Goal: Information Seeking & Learning: Learn about a topic

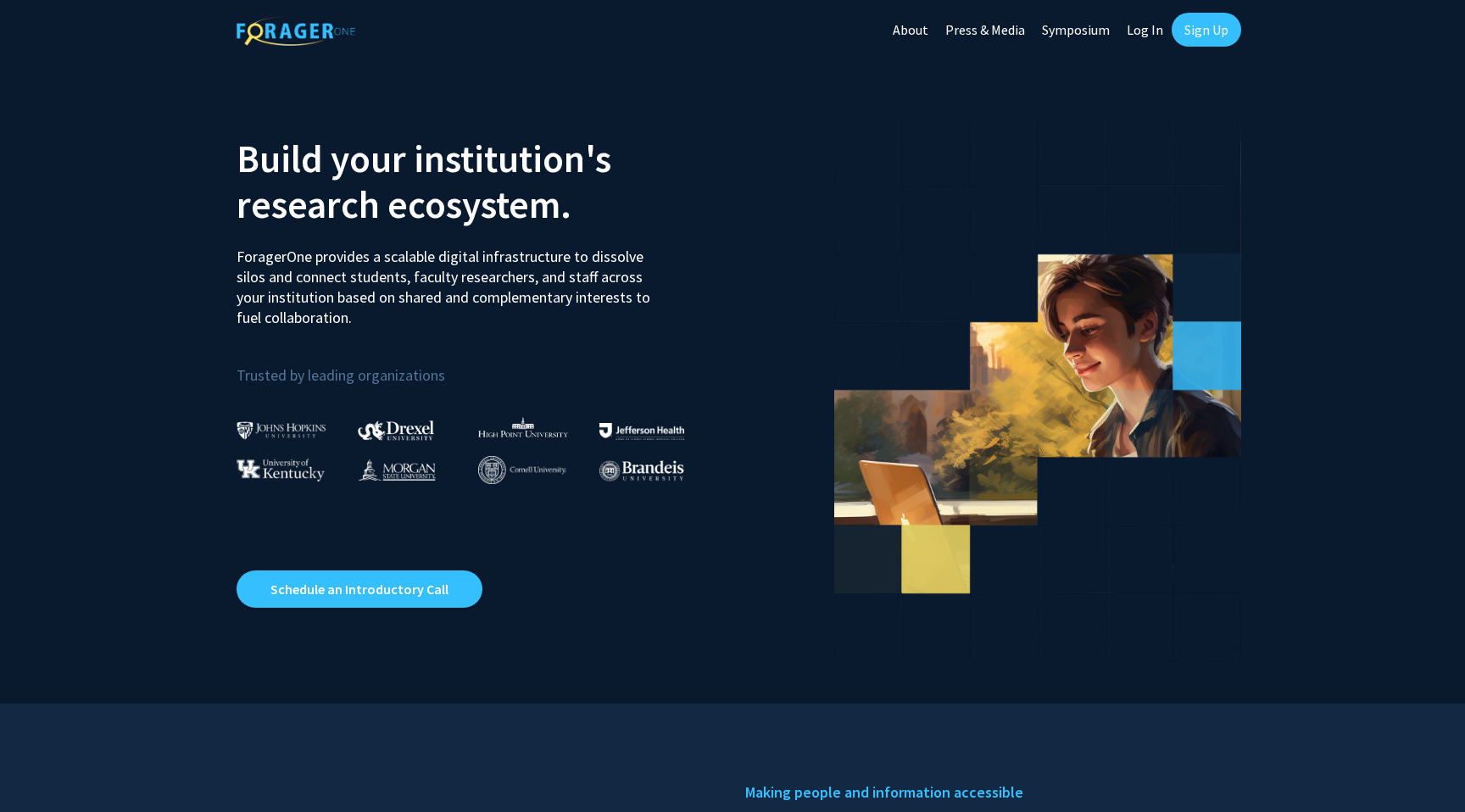
click at [1136, 29] on link "Log In" at bounding box center [1145, 30] width 54 height 59
select select
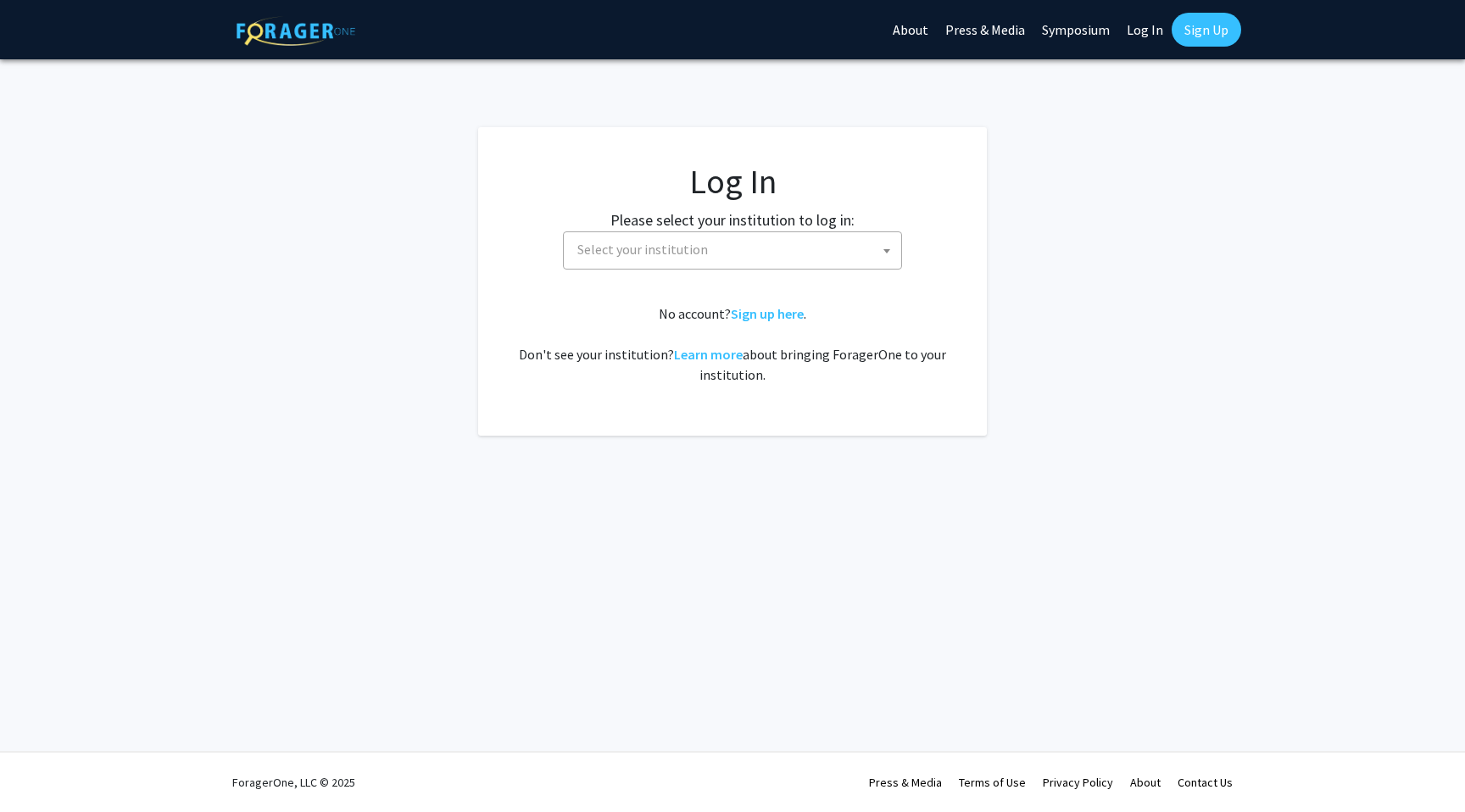
click at [777, 264] on span "Select your institution" at bounding box center [735, 249] width 331 height 34
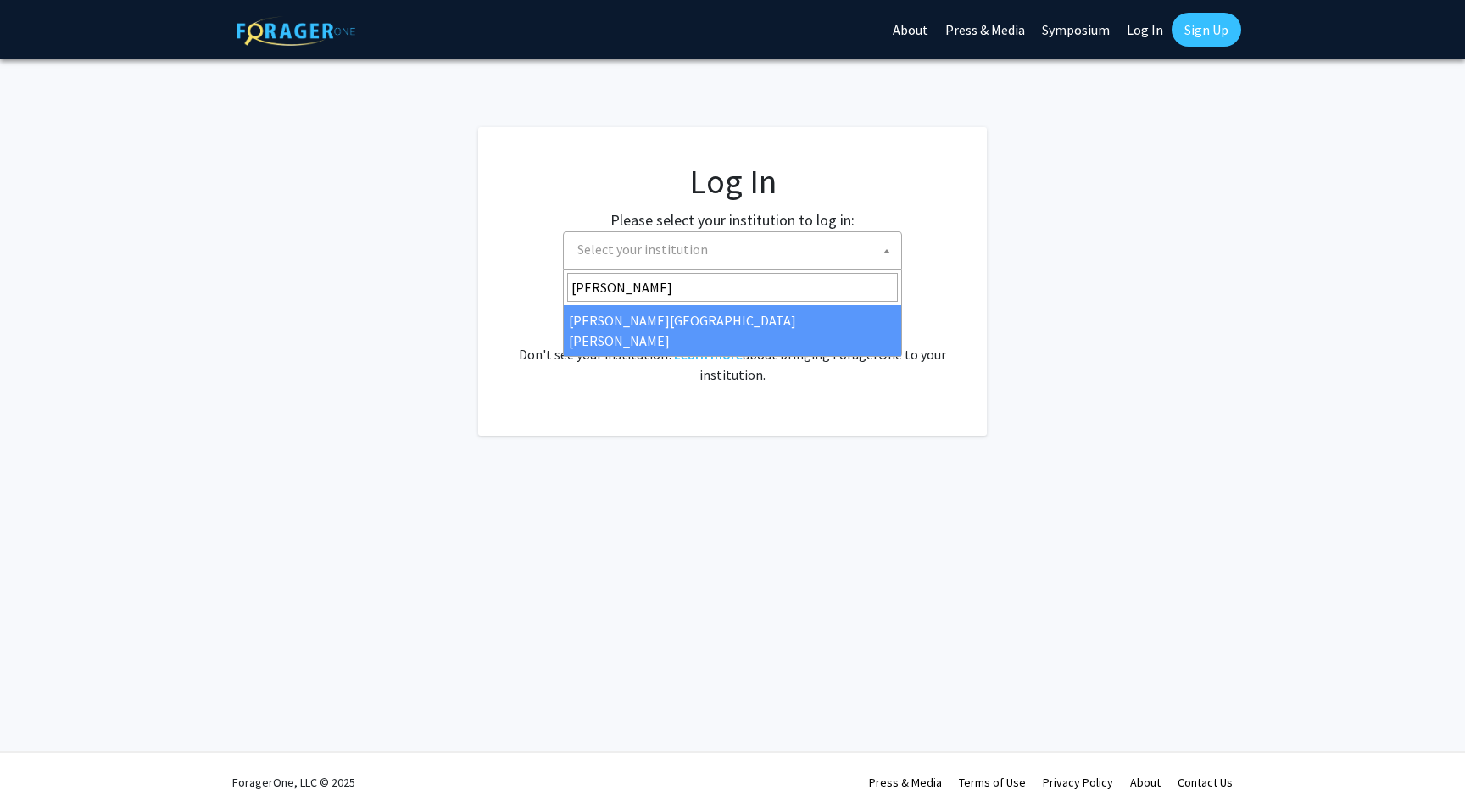
type input "[PERSON_NAME]"
select select "1"
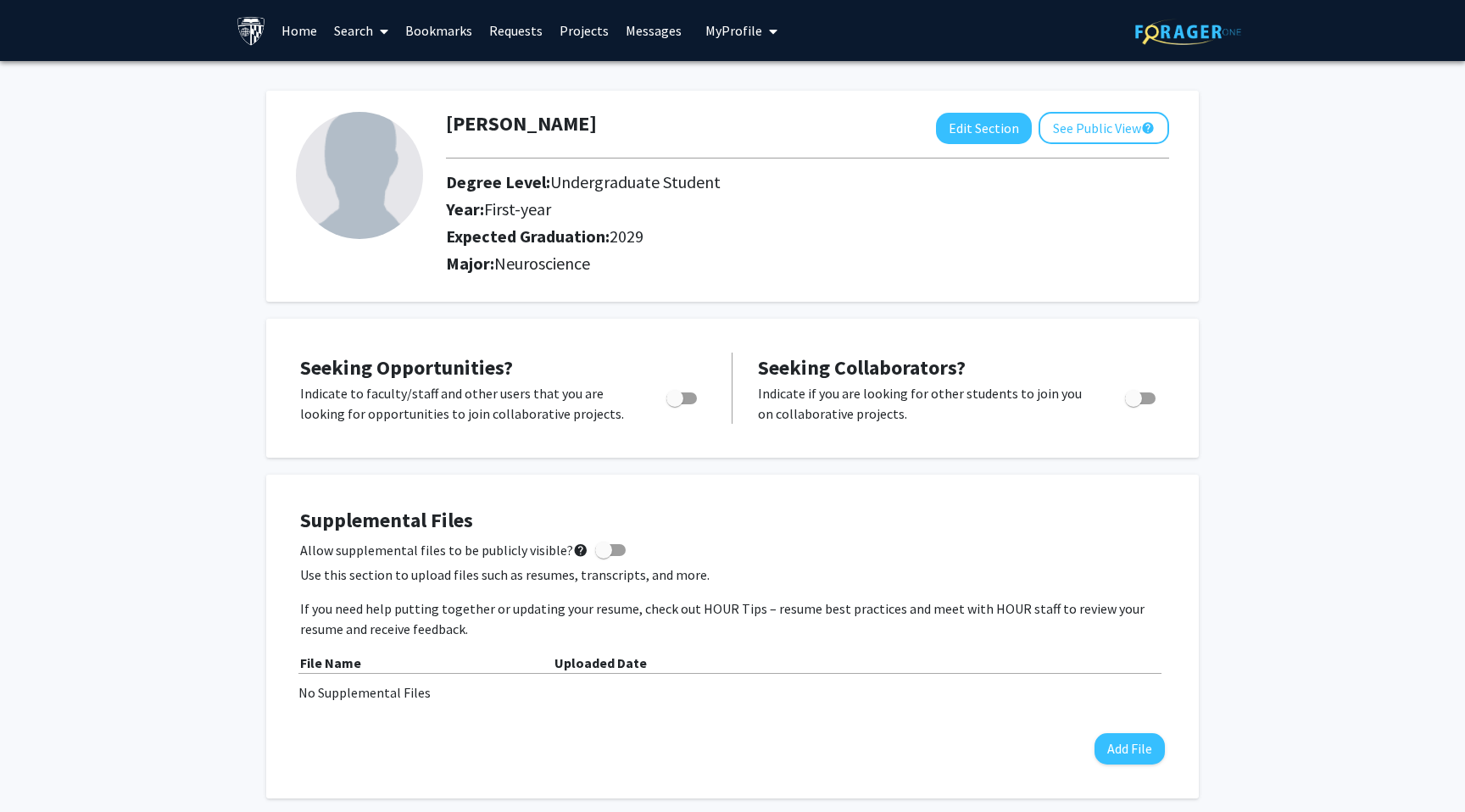
scroll to position [13, 0]
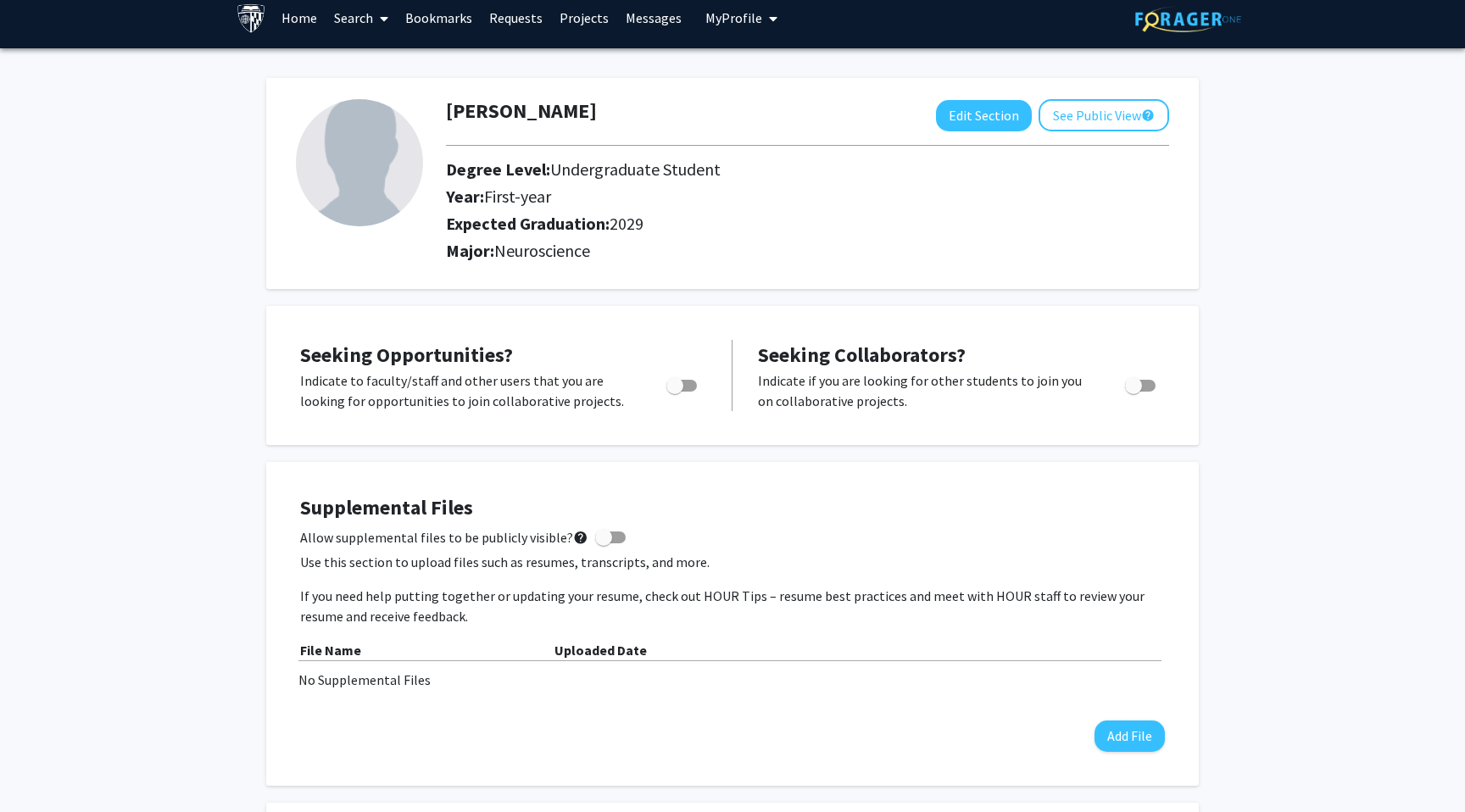
click at [591, 19] on link "Projects" at bounding box center [583, 18] width 66 height 59
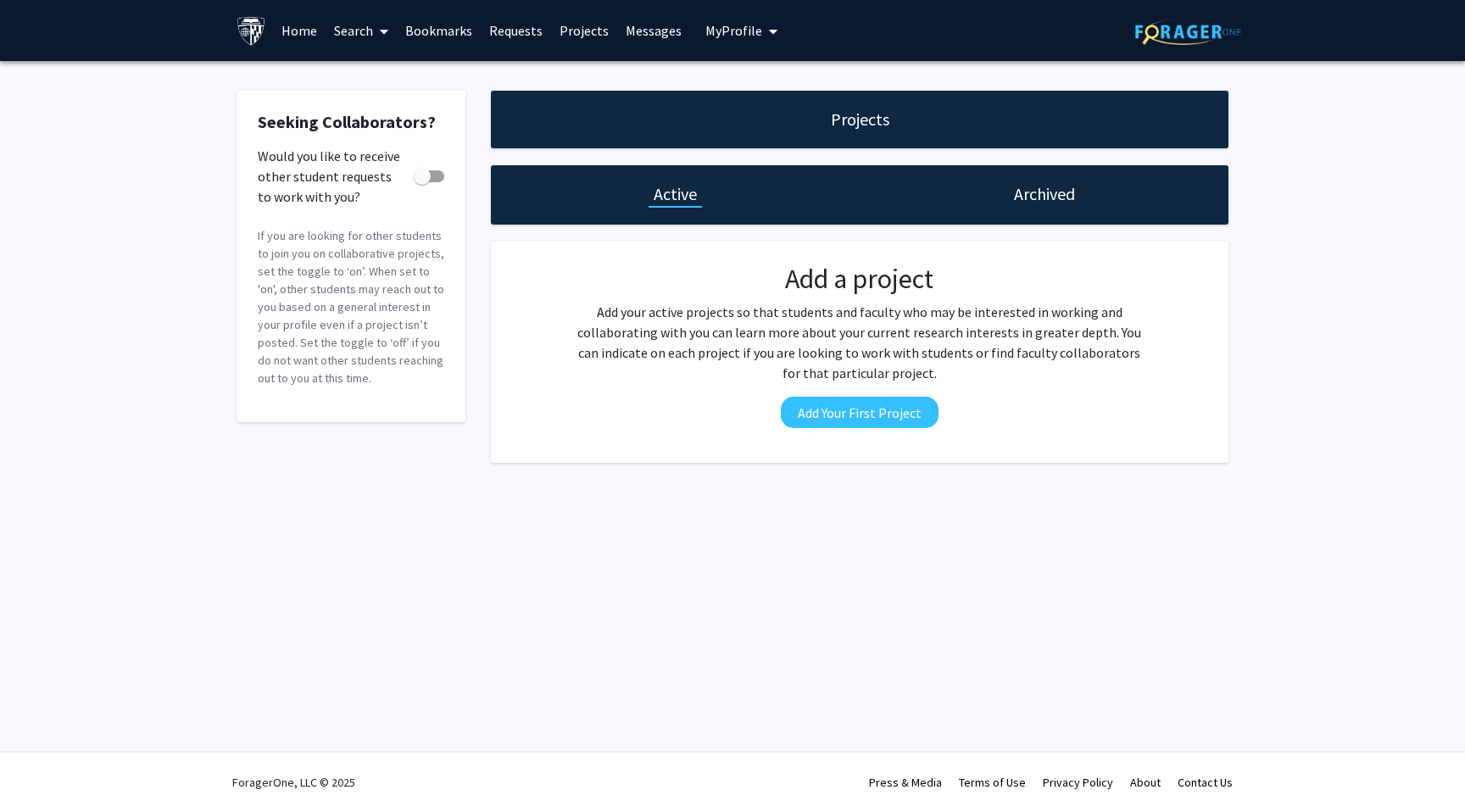
click at [312, 26] on link "Home" at bounding box center [299, 31] width 53 height 59
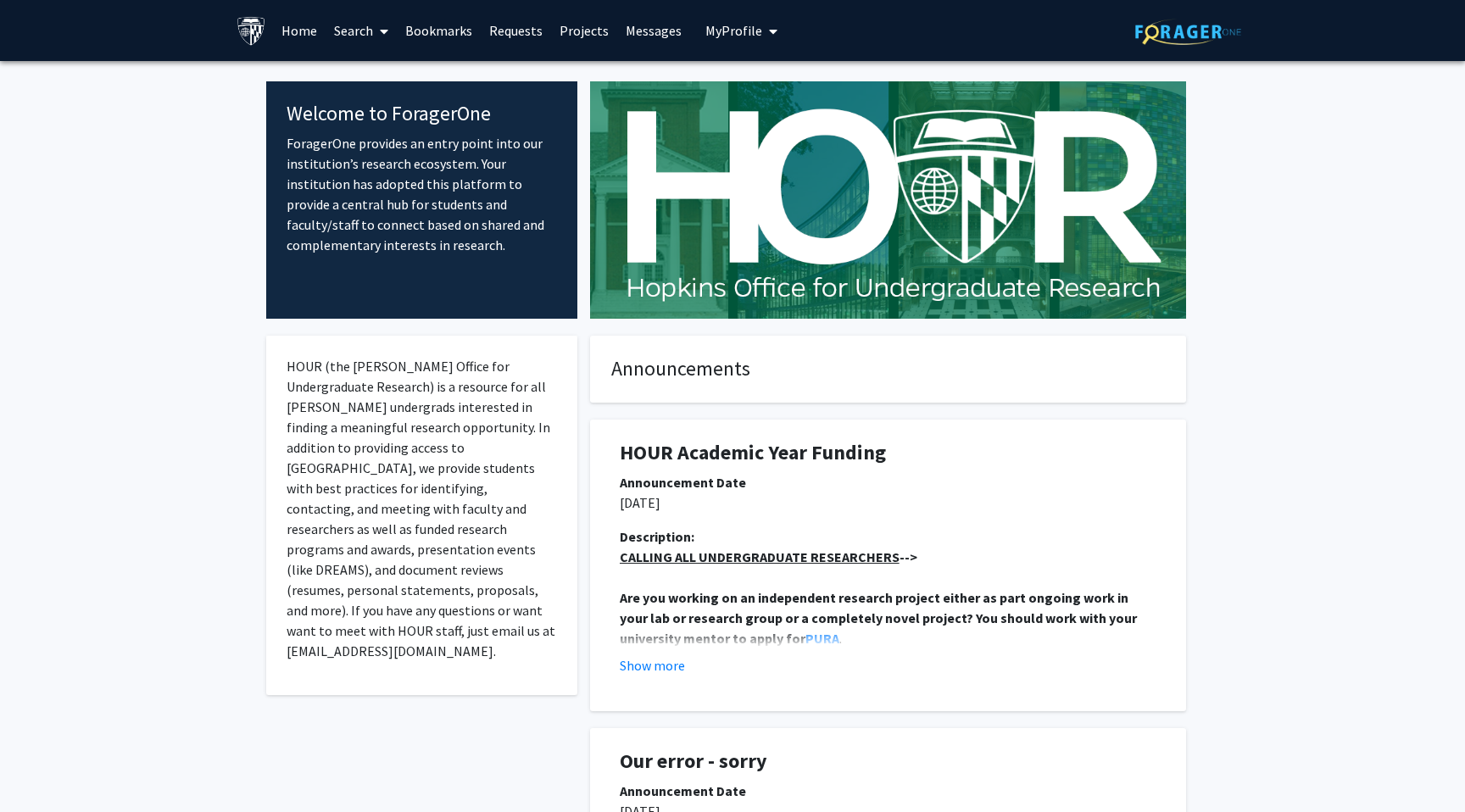
click at [376, 37] on span at bounding box center [380, 32] width 15 height 59
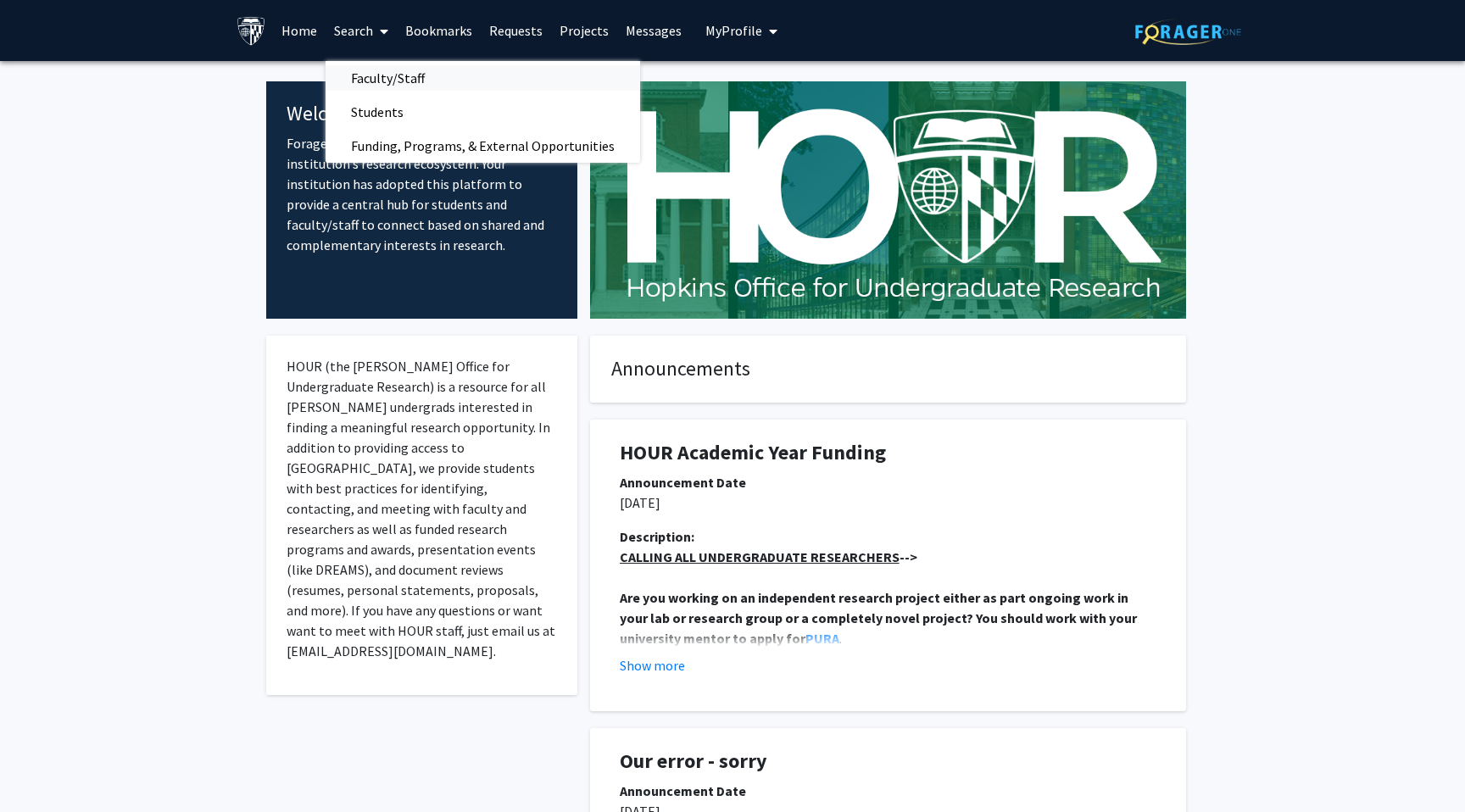
click at [389, 76] on span "Faculty/Staff" at bounding box center [388, 78] width 124 height 34
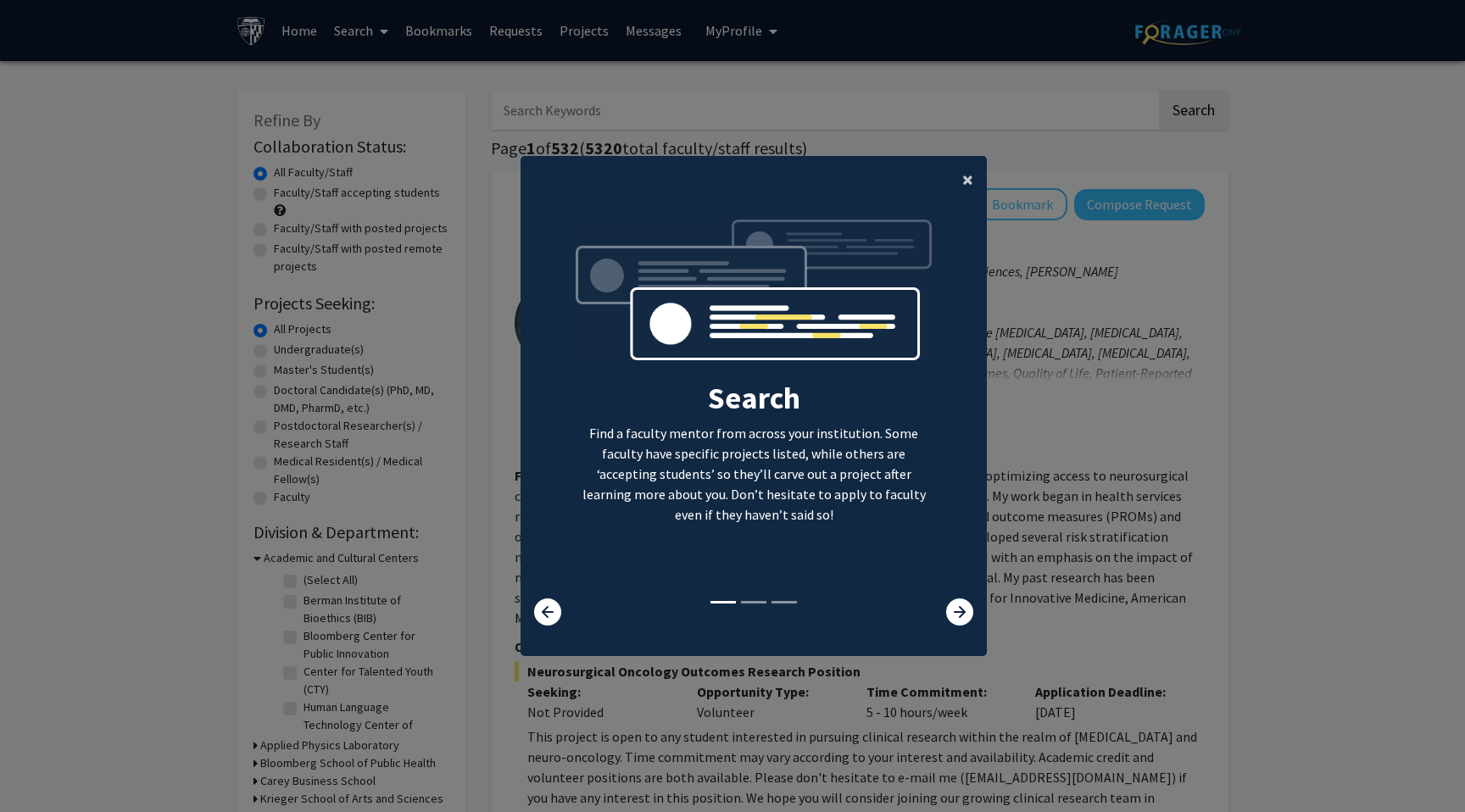
click at [962, 178] on span "×" at bounding box center [968, 179] width 11 height 26
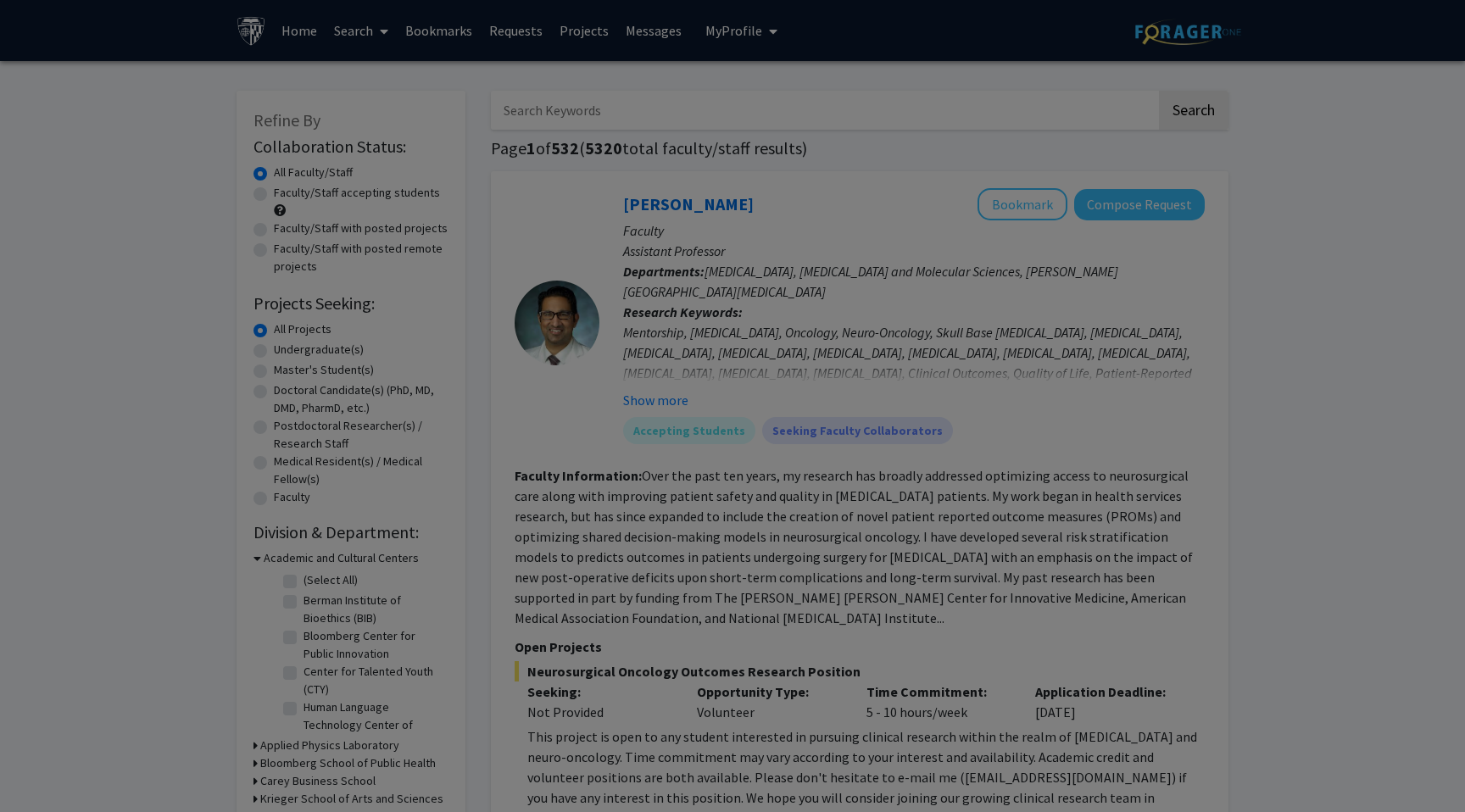
click at [967, 183] on div "Search Find a faculty mentor from across your institution. Some faculty have sp…" at bounding box center [753, 216] width 465 height 381
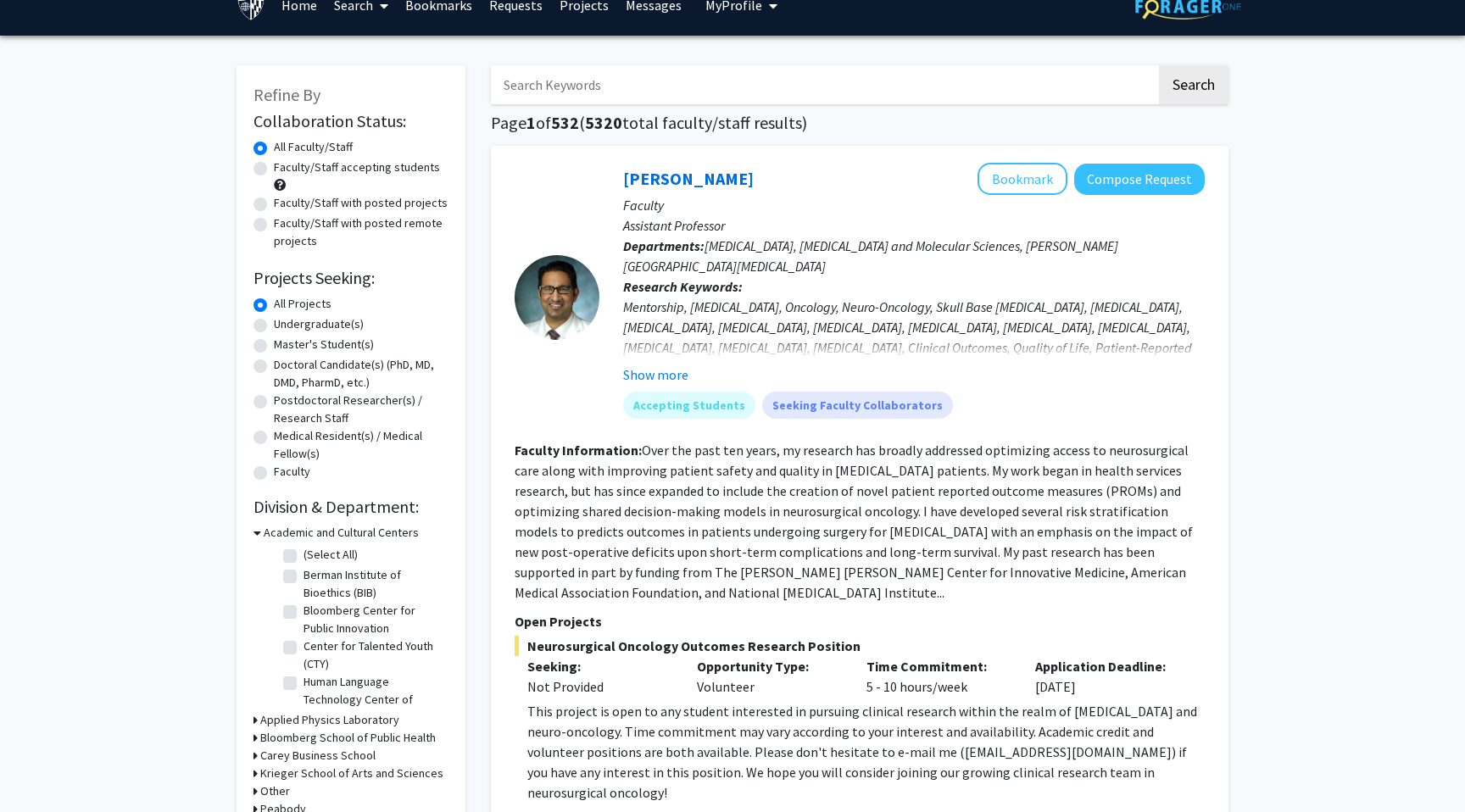
scroll to position [25, 0]
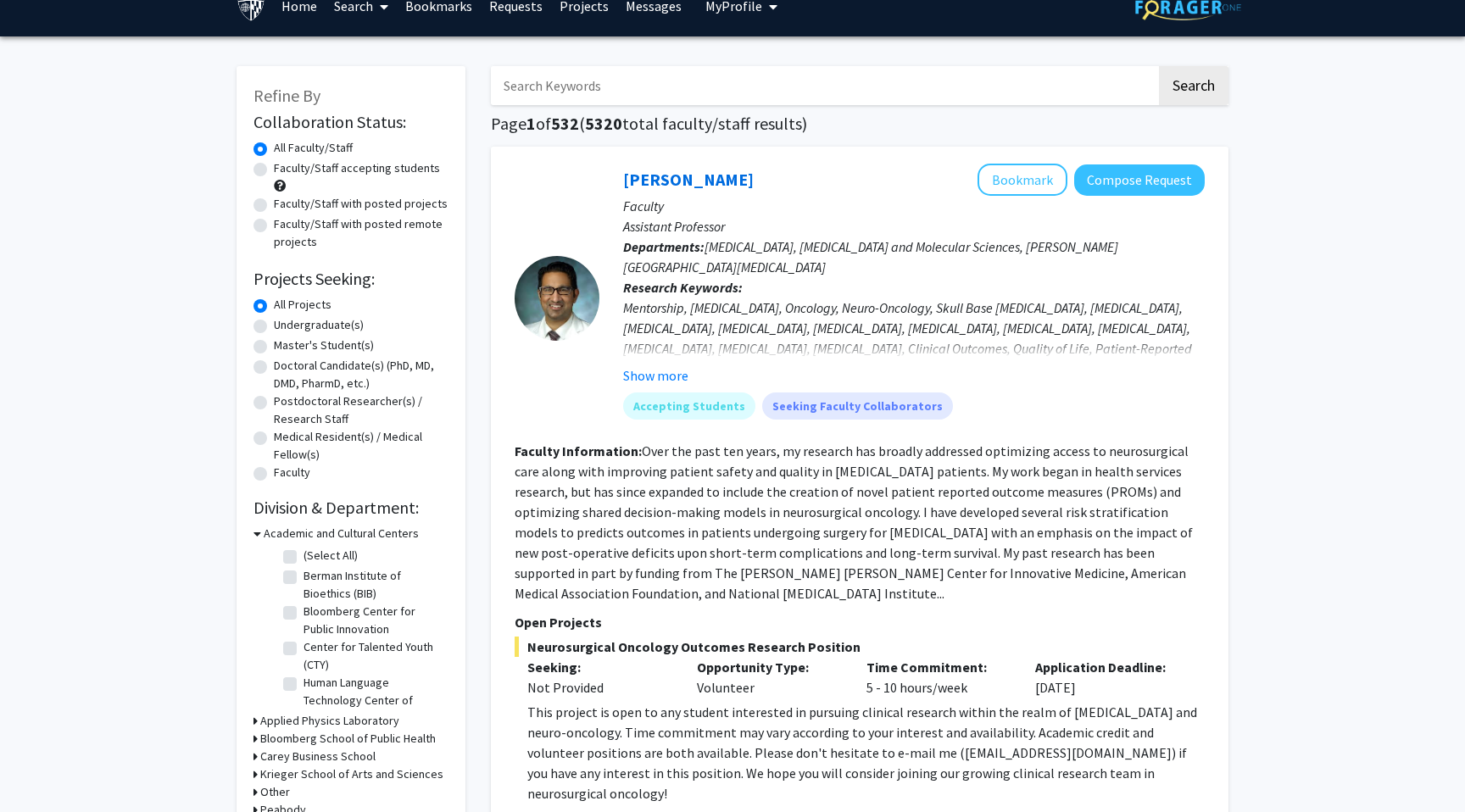
click at [299, 324] on label "Undergraduate(s)" at bounding box center [318, 324] width 90 height 18
click at [285, 324] on input "Undergraduate(s)" at bounding box center [279, 322] width 11 height 11
radio input "true"
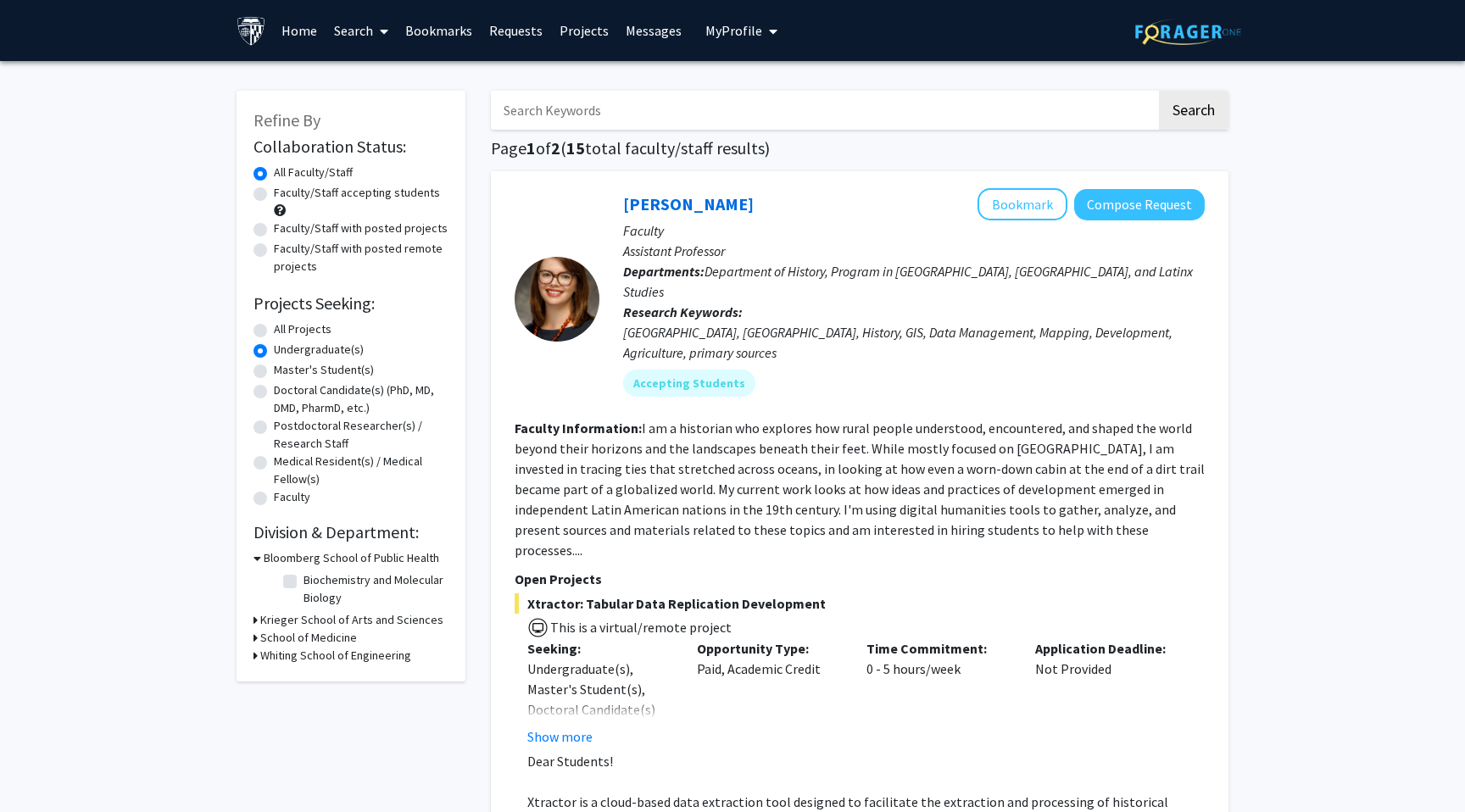
click at [274, 329] on label "All Projects" at bounding box center [302, 329] width 57 height 18
click at [274, 329] on input "All Projects" at bounding box center [279, 326] width 11 height 11
radio input "true"
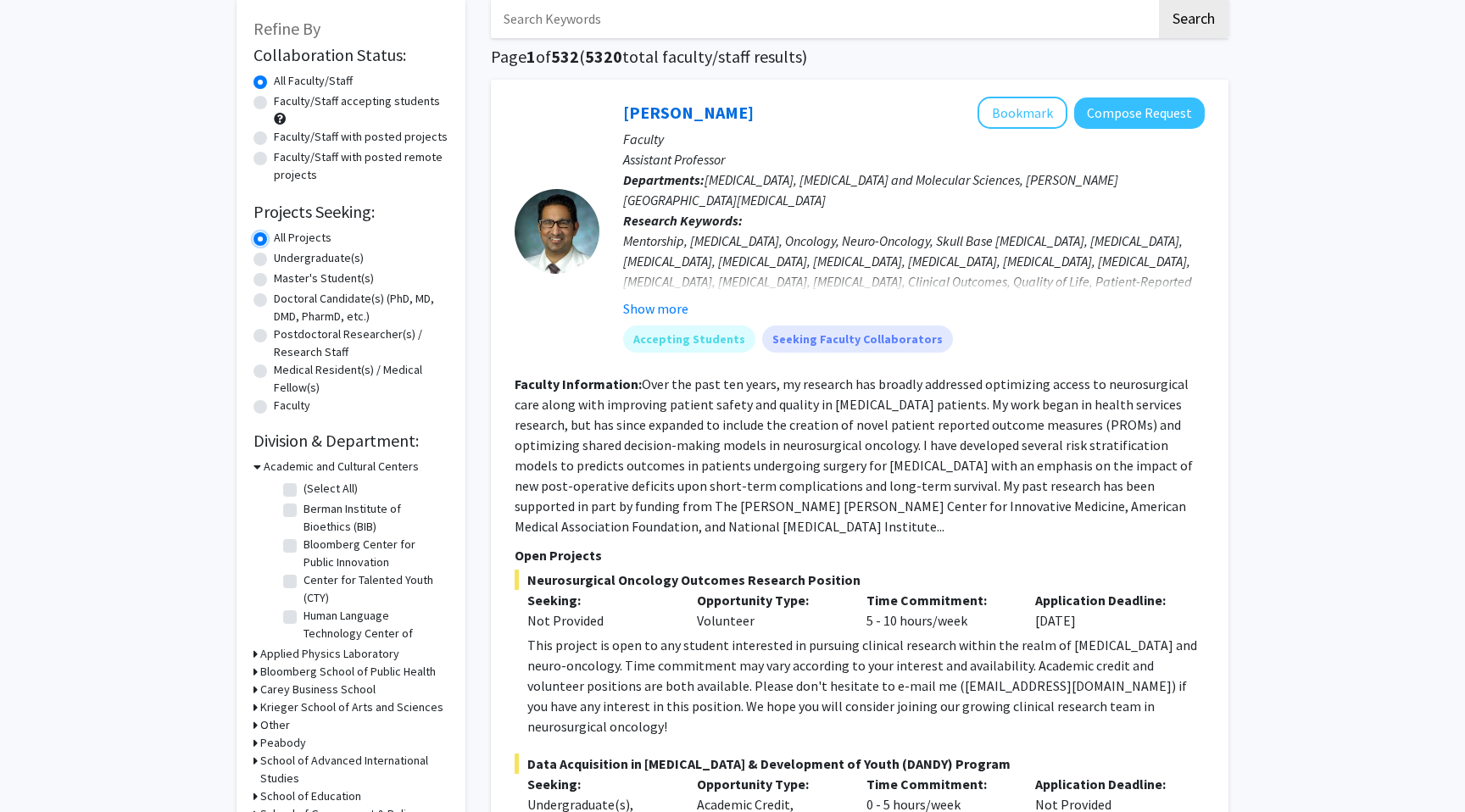
scroll to position [89, 0]
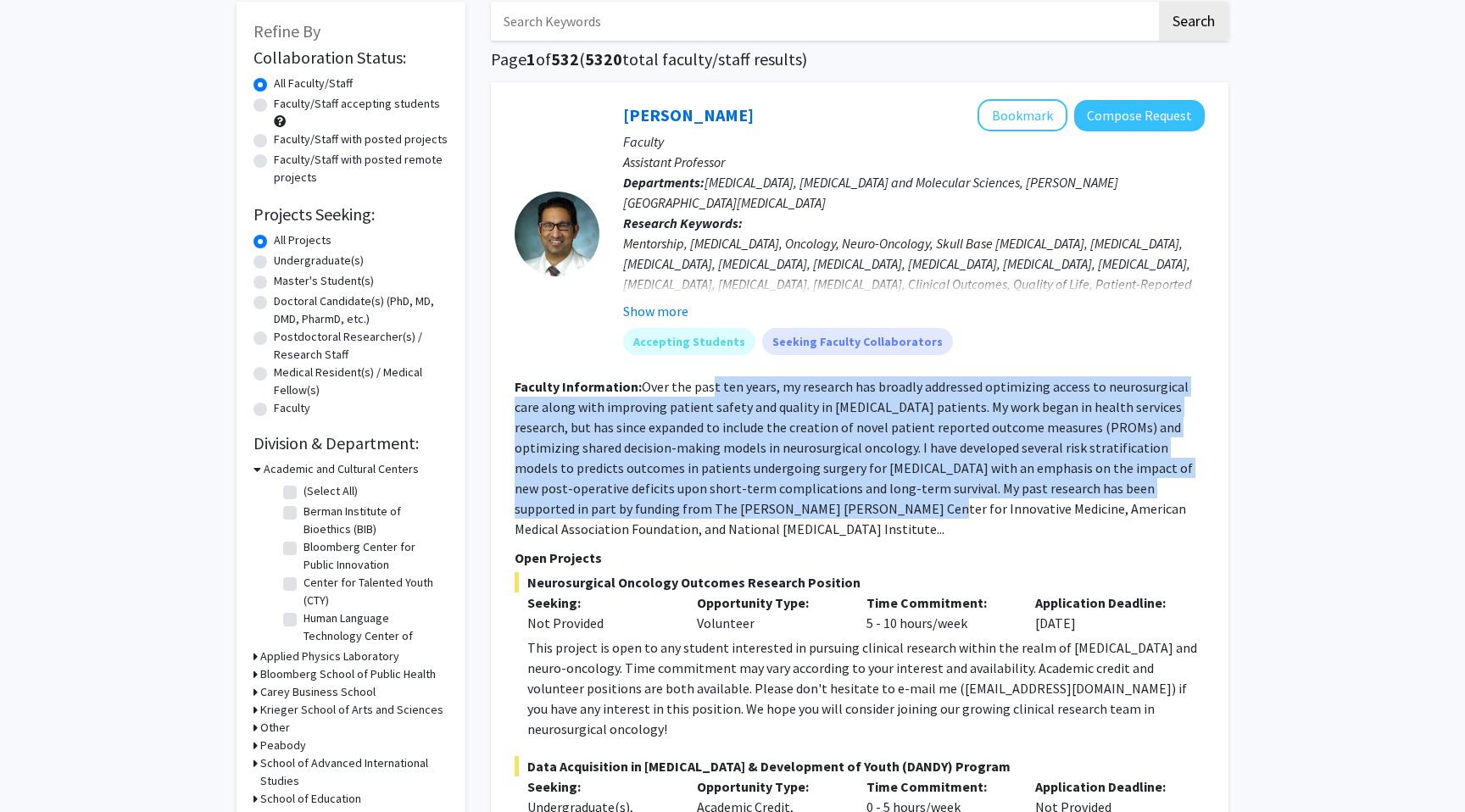
drag, startPoint x: 712, startPoint y: 386, endPoint x: 726, endPoint y: 517, distance: 131.7
click at [726, 517] on section "Faculty Information: Over the past ten years, my research has broadly addressed…" at bounding box center [860, 458] width 690 height 163
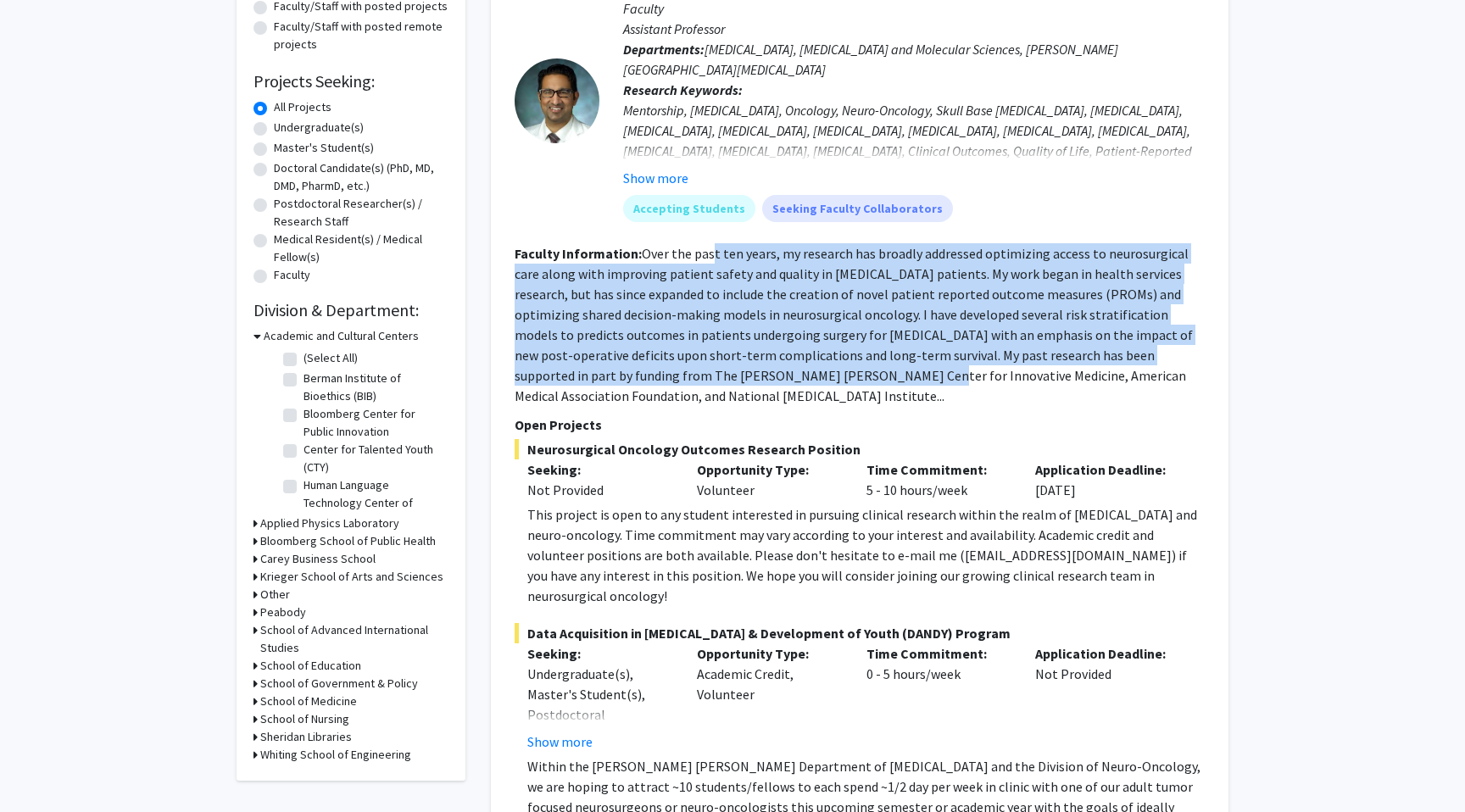
scroll to position [230, 0]
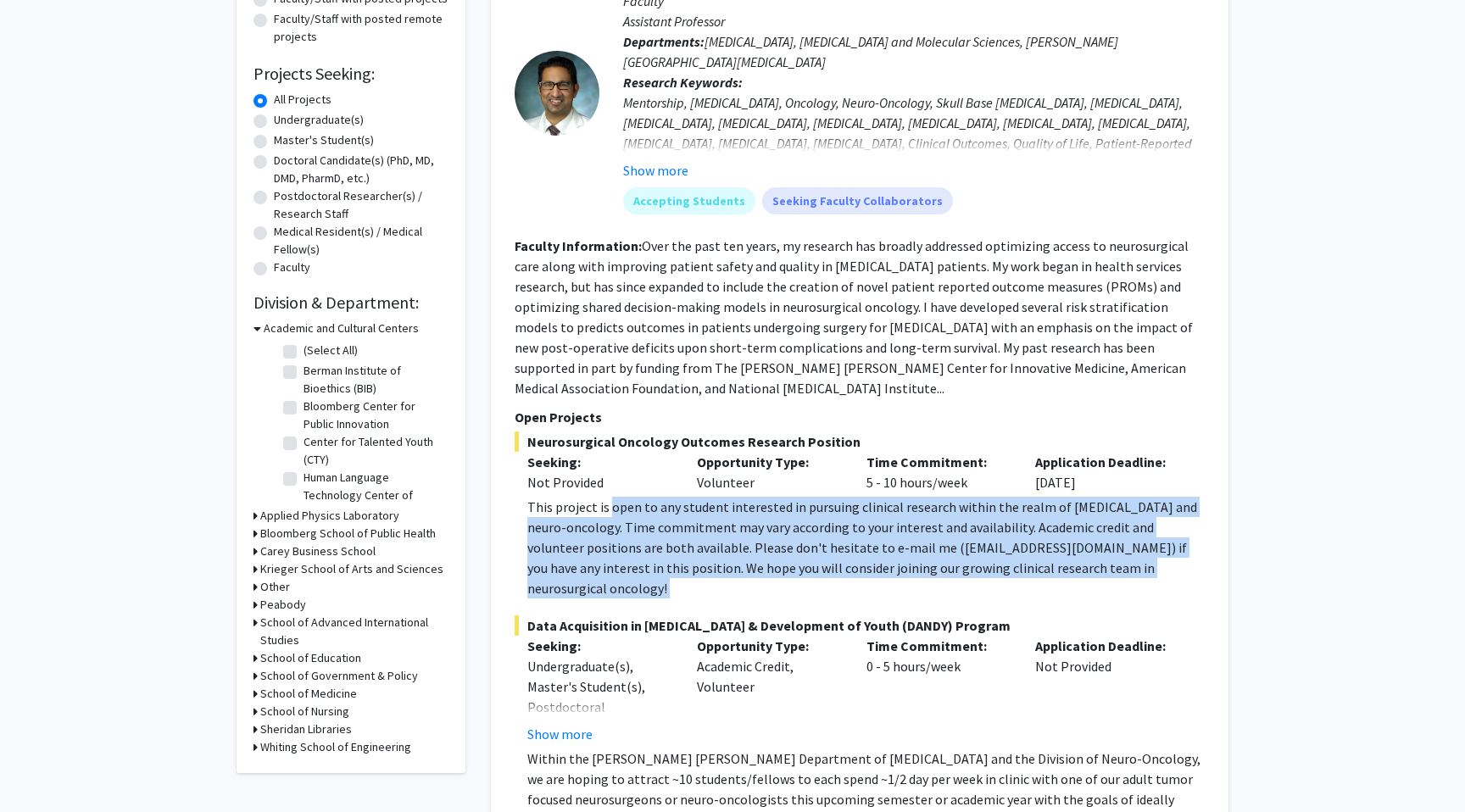
drag, startPoint x: 607, startPoint y: 492, endPoint x: 724, endPoint y: 561, distance: 135.8
click at [724, 561] on fg-project-list "Neurosurgical Oncology Outcomes Research Position Seeking: Not Provided Opportu…" at bounding box center [860, 653] width 690 height 446
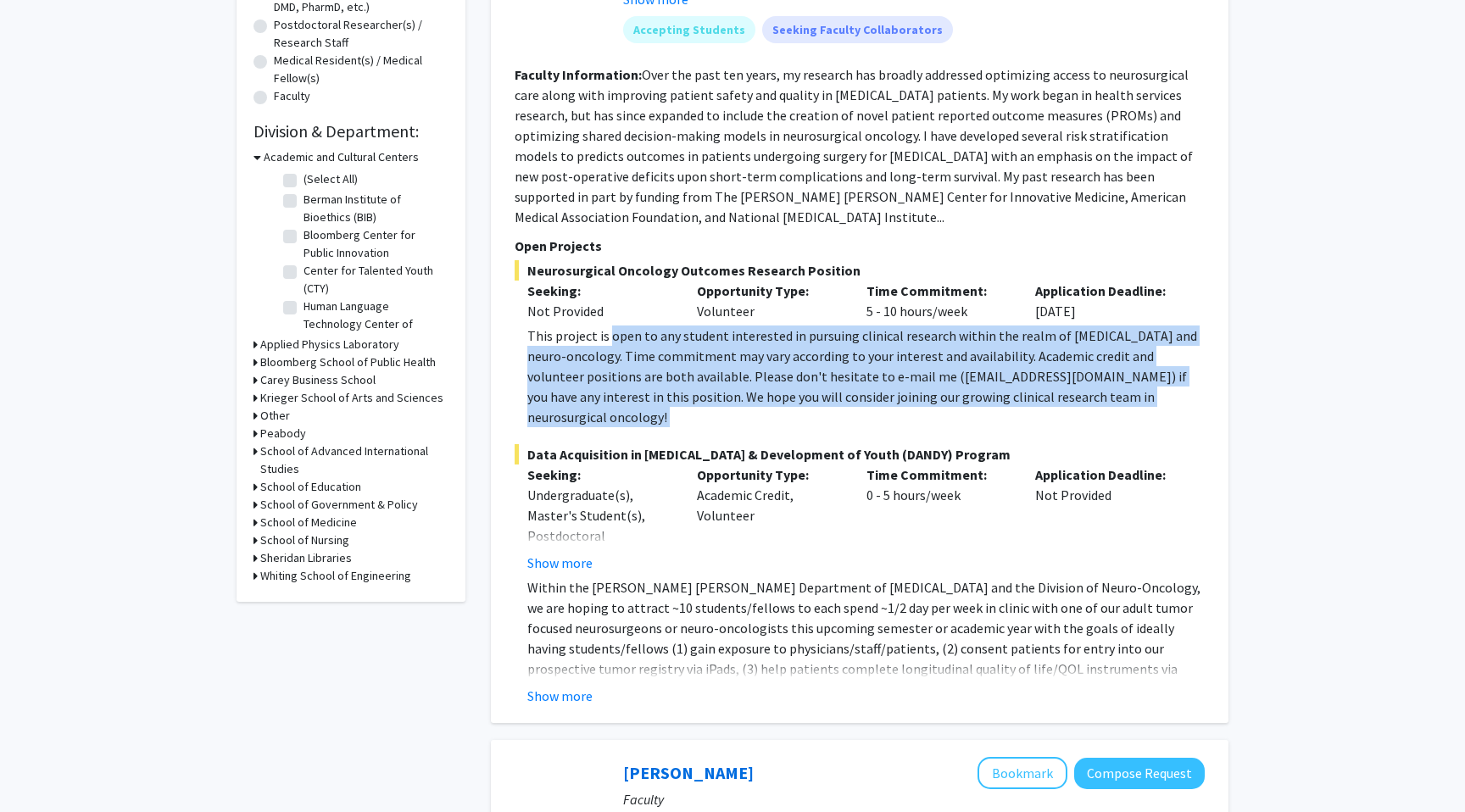
scroll to position [411, 0]
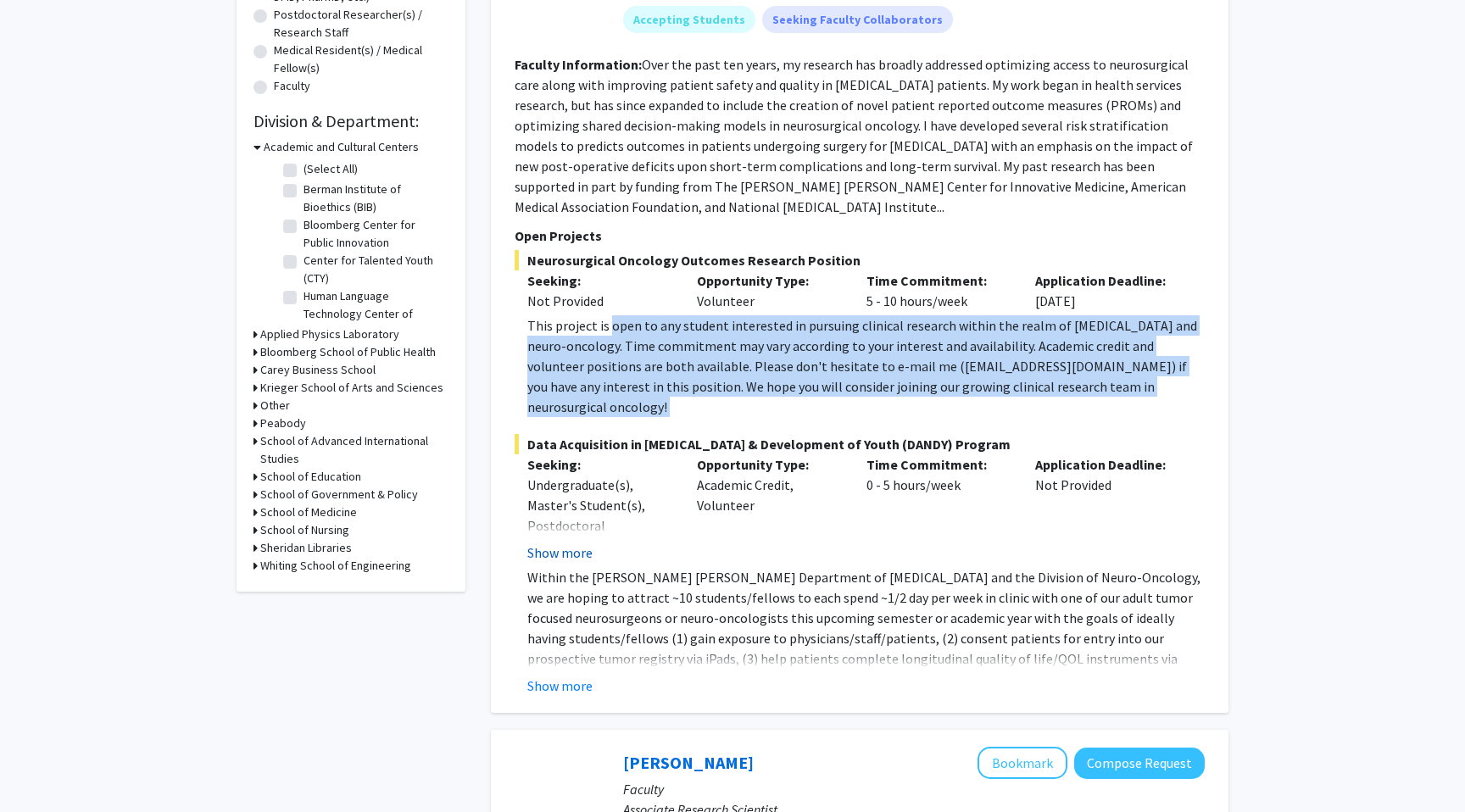
click at [583, 542] on button "Show more" at bounding box center [560, 552] width 65 height 20
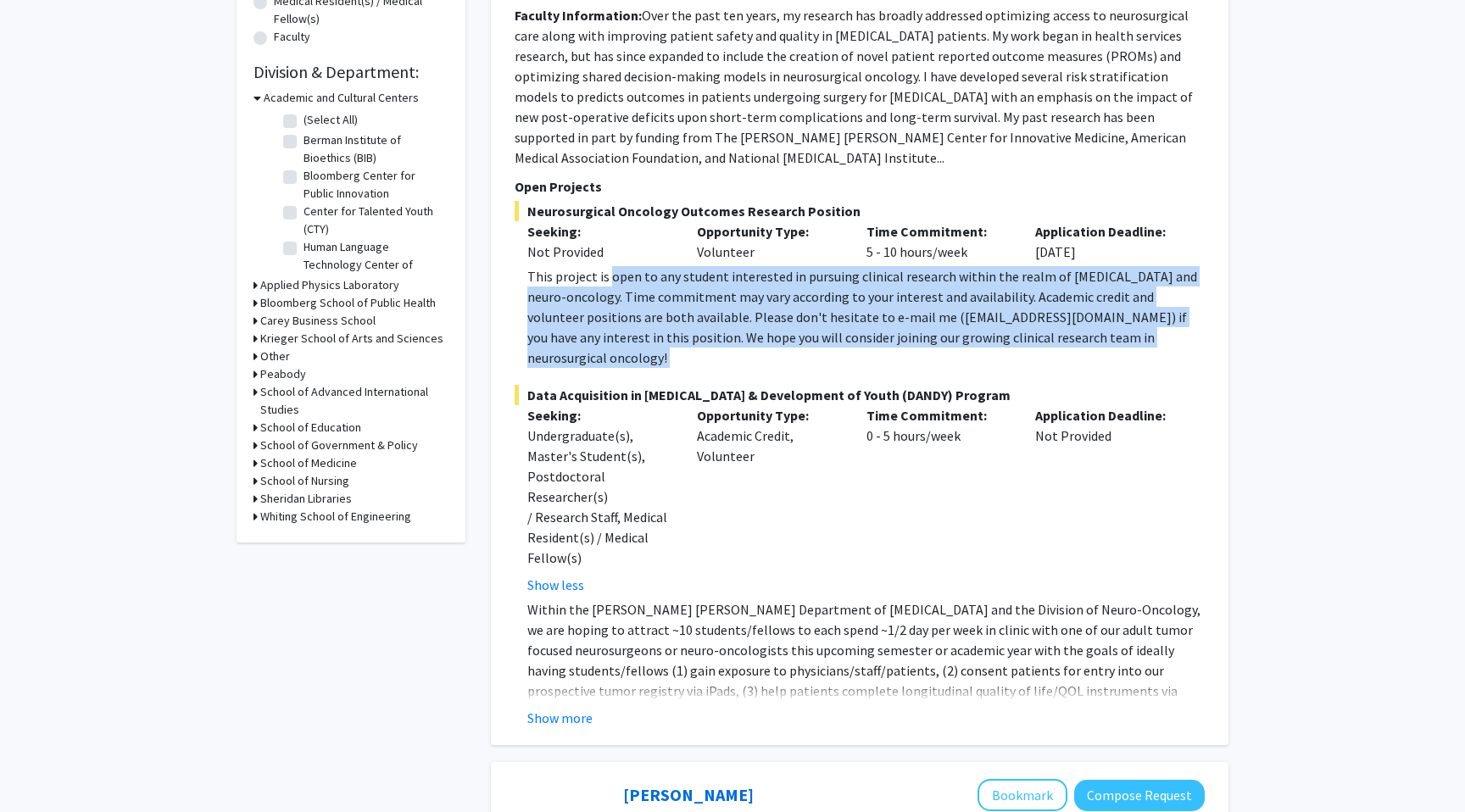
scroll to position [469, 0]
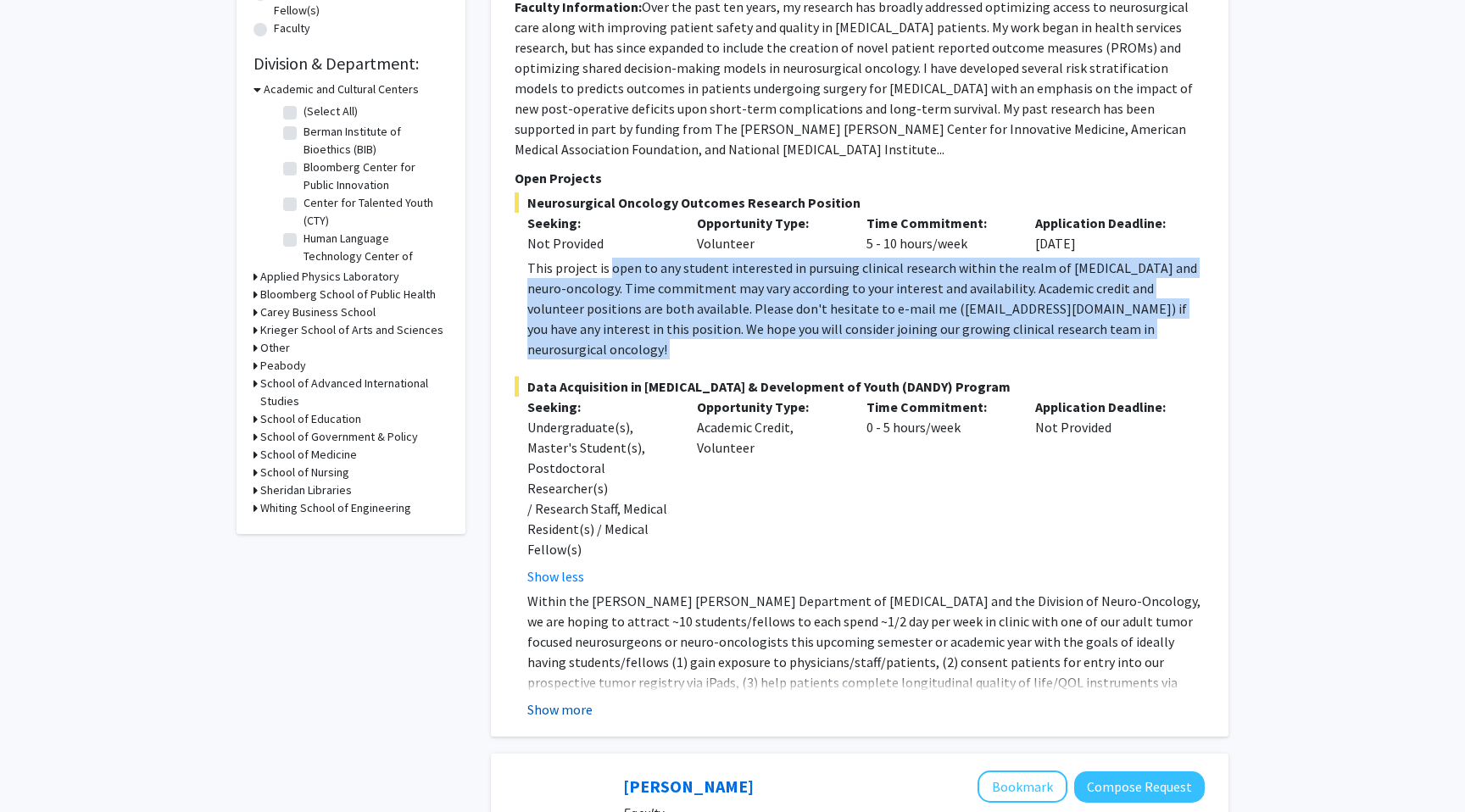
click at [580, 699] on button "Show more" at bounding box center [560, 709] width 65 height 20
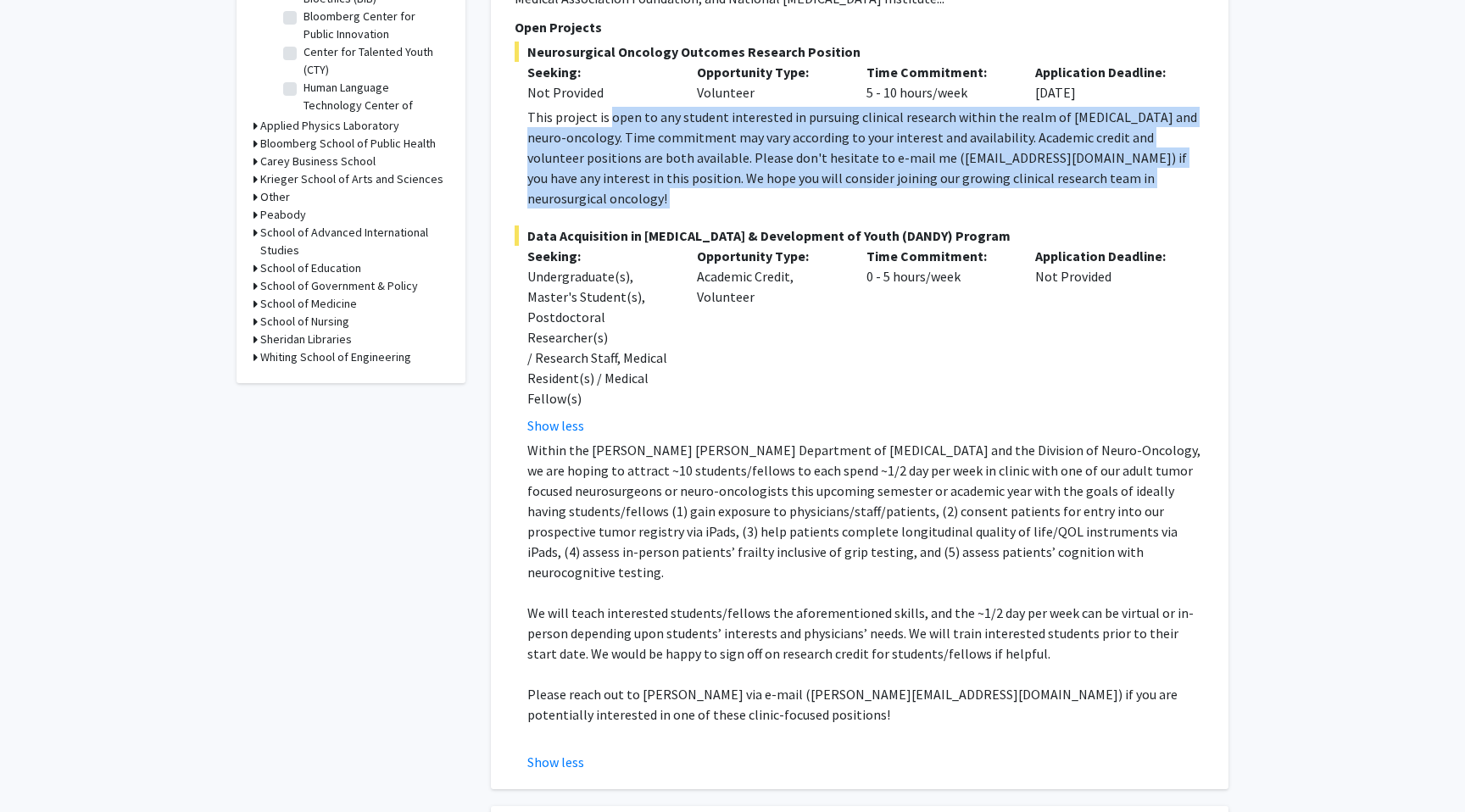
scroll to position [641, 0]
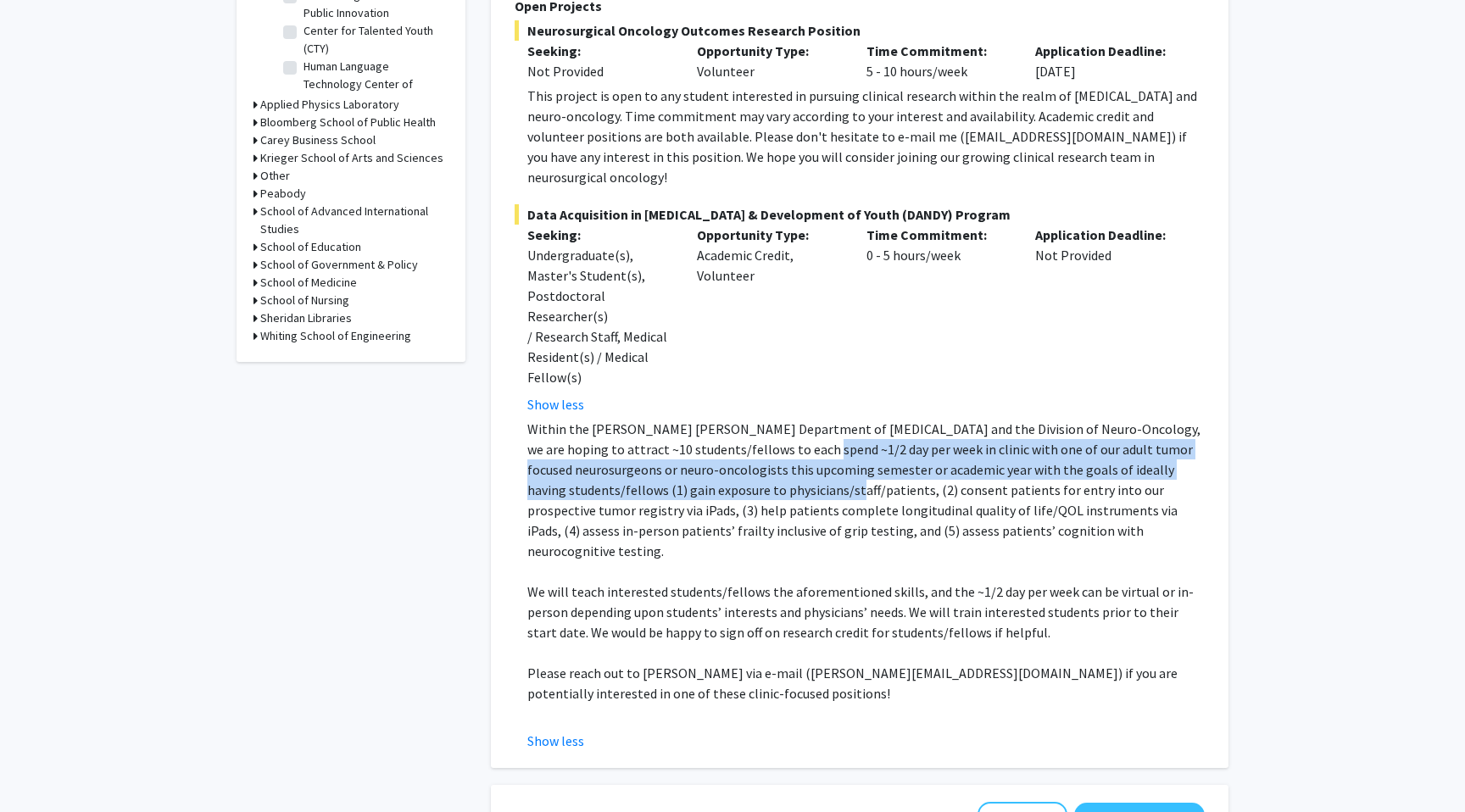
drag, startPoint x: 761, startPoint y: 381, endPoint x: 698, endPoint y: 432, distance: 81.1
click at [698, 432] on p "Within the Johns Hopkins Department of Neurosurgery and the Division of Neuro-O…" at bounding box center [866, 490] width 678 height 143
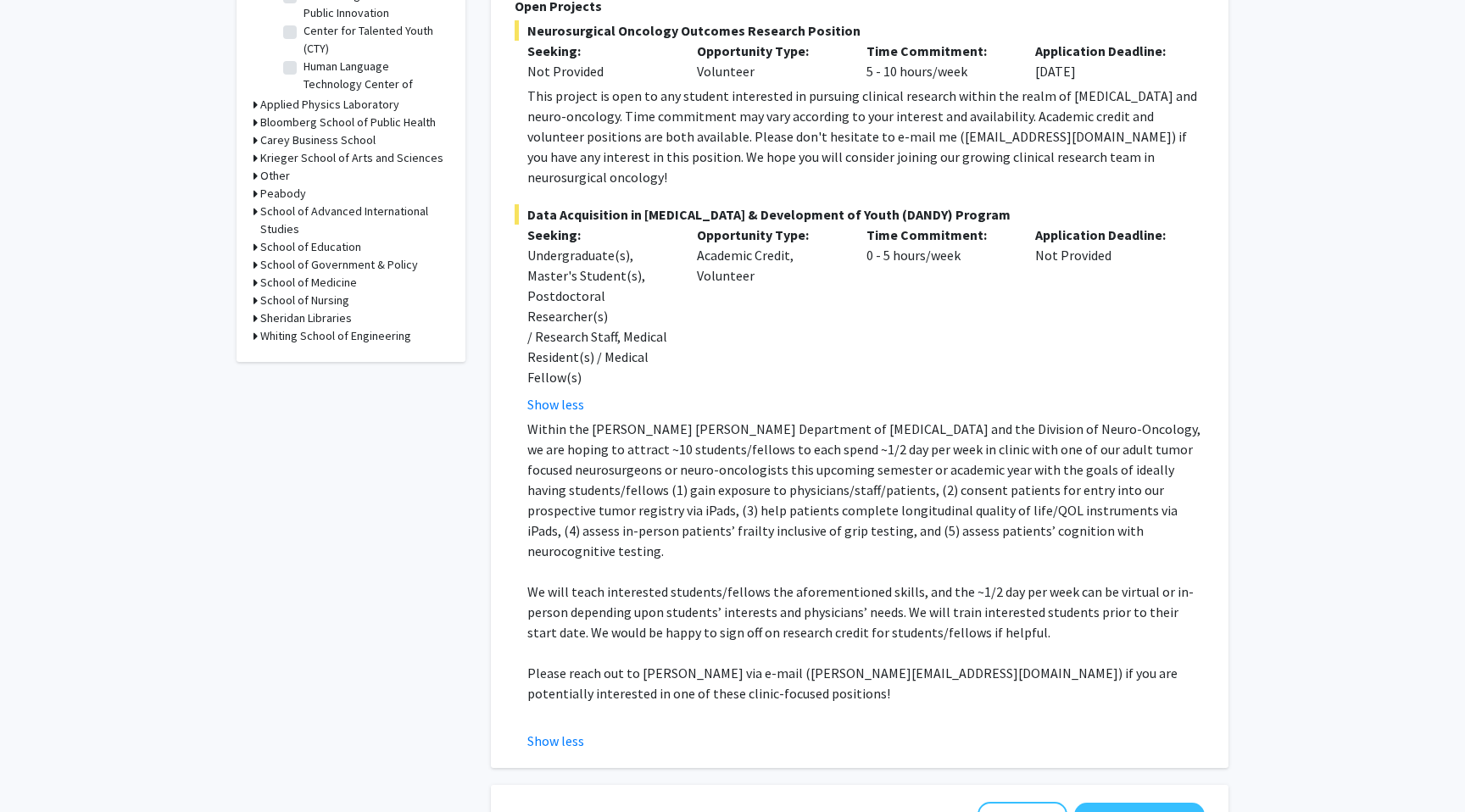
click at [812, 419] on p "Within the Johns Hopkins Department of Neurosurgery and the Division of Neuro-O…" at bounding box center [866, 490] width 678 height 143
drag, startPoint x: 794, startPoint y: 378, endPoint x: 832, endPoint y: 380, distance: 38.1
click at [832, 419] on p "Within the Johns Hopkins Department of Neurosurgery and the Division of Neuro-O…" at bounding box center [866, 490] width 678 height 143
click at [881, 419] on p "Within the Johns Hopkins Department of Neurosurgery and the Division of Neuro-O…" at bounding box center [866, 490] width 678 height 143
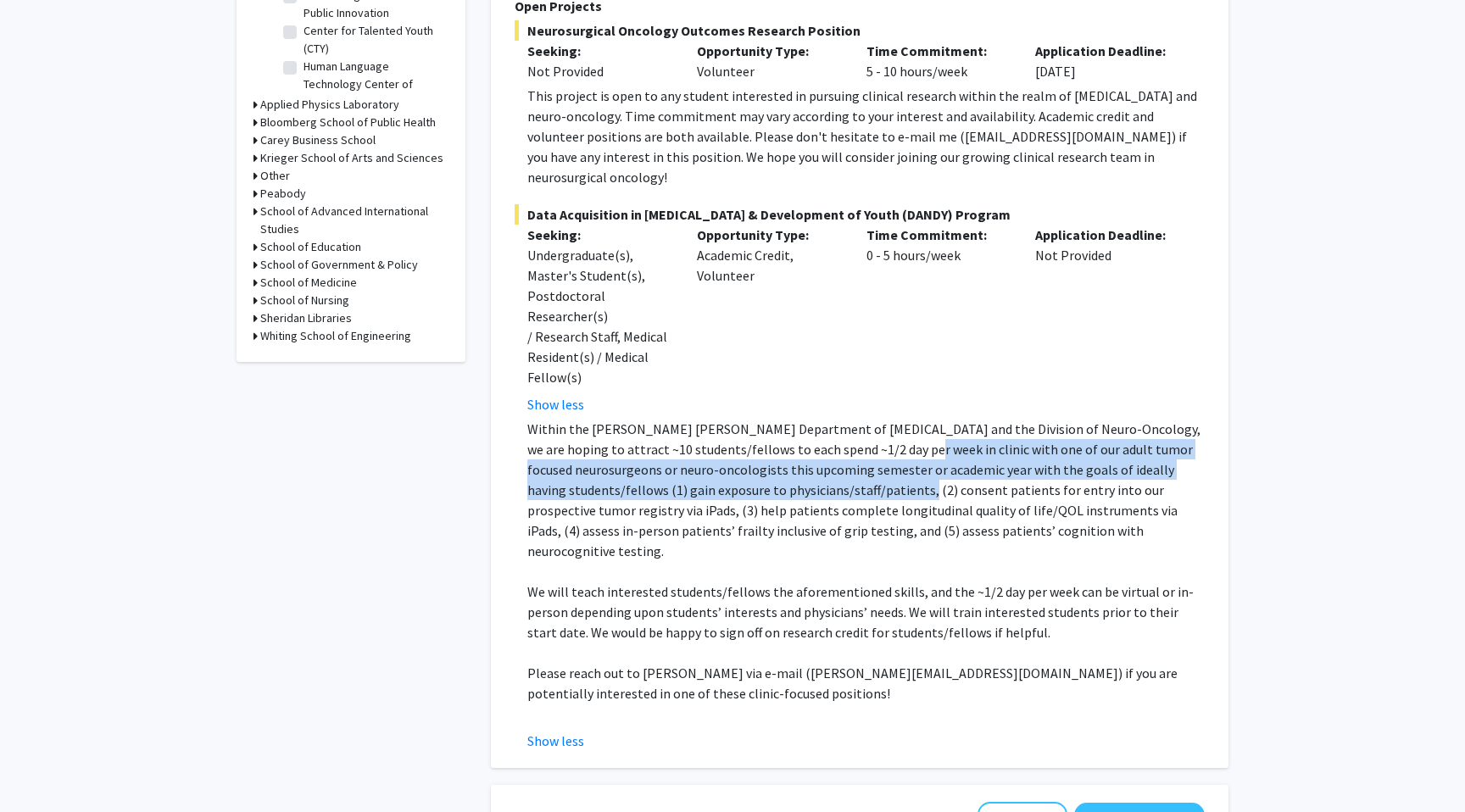
drag, startPoint x: 852, startPoint y: 384, endPoint x: 772, endPoint y: 436, distance: 95.4
click at [772, 437] on p "Within the Johns Hopkins Department of Neurosurgery and the Division of Neuro-O…" at bounding box center [866, 490] width 678 height 143
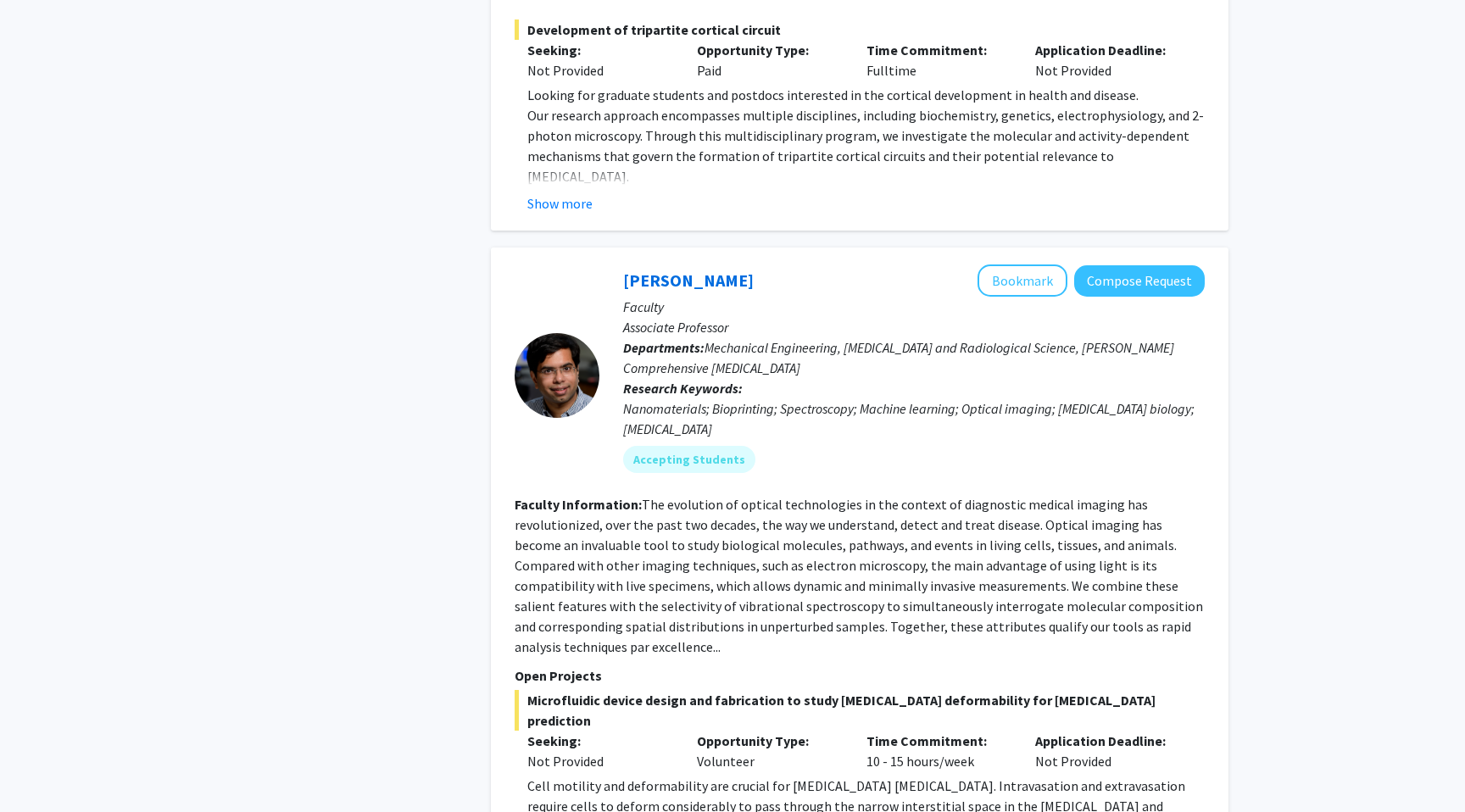
scroll to position [2869, 0]
